Goal: Navigation & Orientation: Go to known website

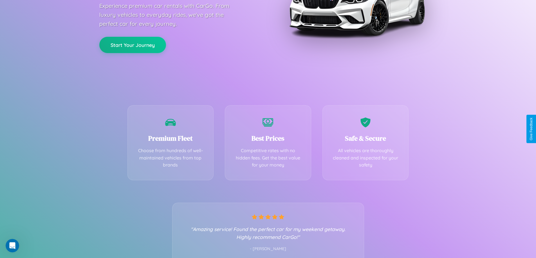
scroll to position [111, 0]
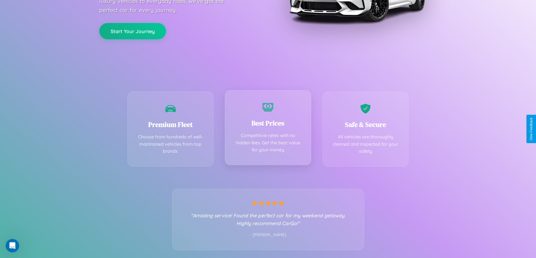
click at [268, 129] on div "Best Prices Competitive rates with no hidden fees. Get the best value for your …" at bounding box center [268, 127] width 86 height 75
click at [132, 31] on button "Start Your Journey" at bounding box center [132, 30] width 67 height 16
click at [132, 30] on button "Start Your Journey" at bounding box center [132, 30] width 67 height 16
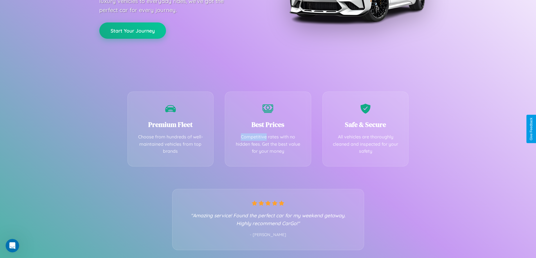
click at [132, 30] on button "Start Your Journey" at bounding box center [132, 30] width 67 height 16
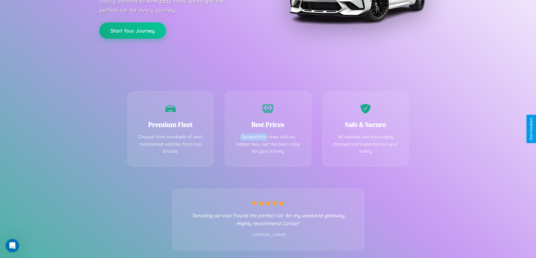
click at [132, 30] on button "Start Your Journey" at bounding box center [132, 30] width 67 height 16
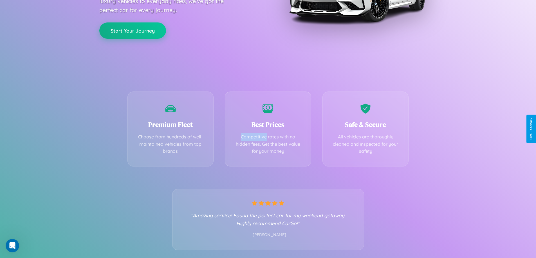
click at [132, 30] on button "Start Your Journey" at bounding box center [132, 30] width 67 height 16
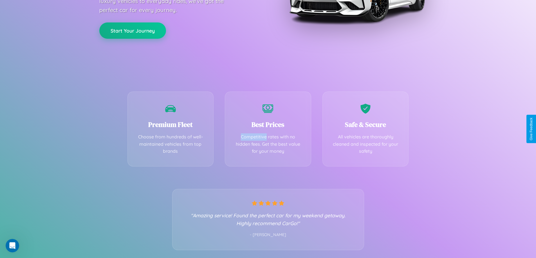
click at [132, 30] on button "Start Your Journey" at bounding box center [132, 30] width 67 height 16
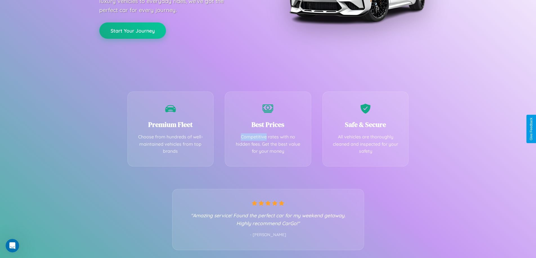
click at [132, 30] on button "Start Your Journey" at bounding box center [132, 30] width 67 height 16
